Goal: Entertainment & Leisure: Consume media (video, audio)

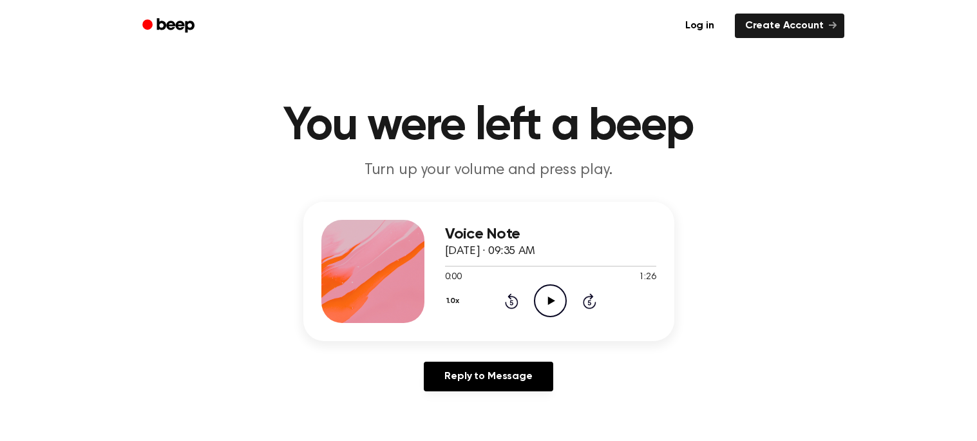
click at [557, 301] on icon "Play Audio" at bounding box center [550, 300] width 33 height 33
click at [557, 301] on icon "Pause Audio" at bounding box center [550, 300] width 33 height 33
click at [557, 301] on icon "Play Audio" at bounding box center [550, 300] width 33 height 33
click at [638, 265] on div at bounding box center [550, 265] width 211 height 1
click at [566, 322] on div "Voice Note September 6, 2024 · 09:35 AM 1:20 1:26 Your browser does not support…" at bounding box center [488, 271] width 371 height 139
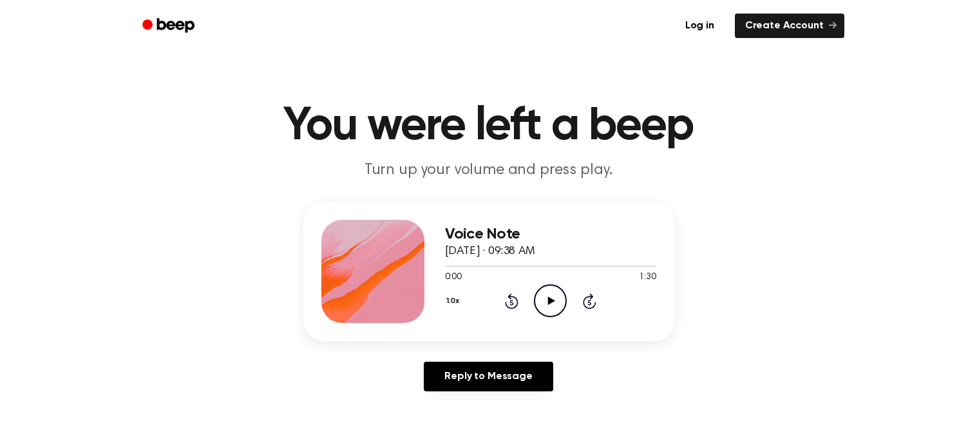
click at [526, 314] on div "1.0x Rewind 5 seconds Play Audio Skip 5 seconds" at bounding box center [550, 300] width 211 height 33
click at [553, 296] on icon "Play Audio" at bounding box center [550, 300] width 33 height 33
click at [546, 311] on icon "Play Audio" at bounding box center [550, 300] width 33 height 33
